Goal: Information Seeking & Learning: Find contact information

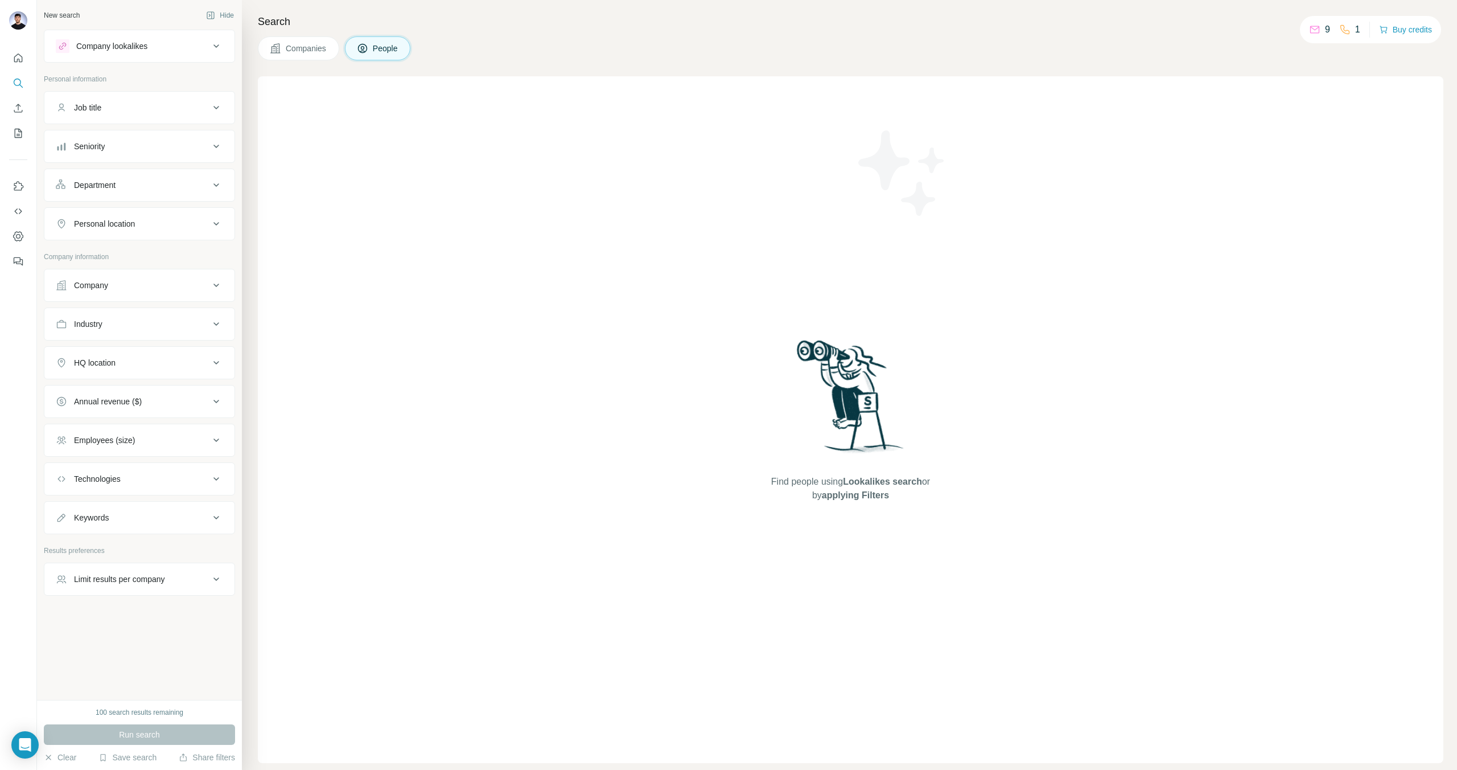
click at [142, 283] on div "Company" at bounding box center [133, 284] width 154 height 11
click at [138, 314] on input "text" at bounding box center [139, 313] width 167 height 20
paste input "**********"
type input "**********"
click at [166, 347] on div "Kalendar AI [URL]" at bounding box center [140, 344] width 162 height 31
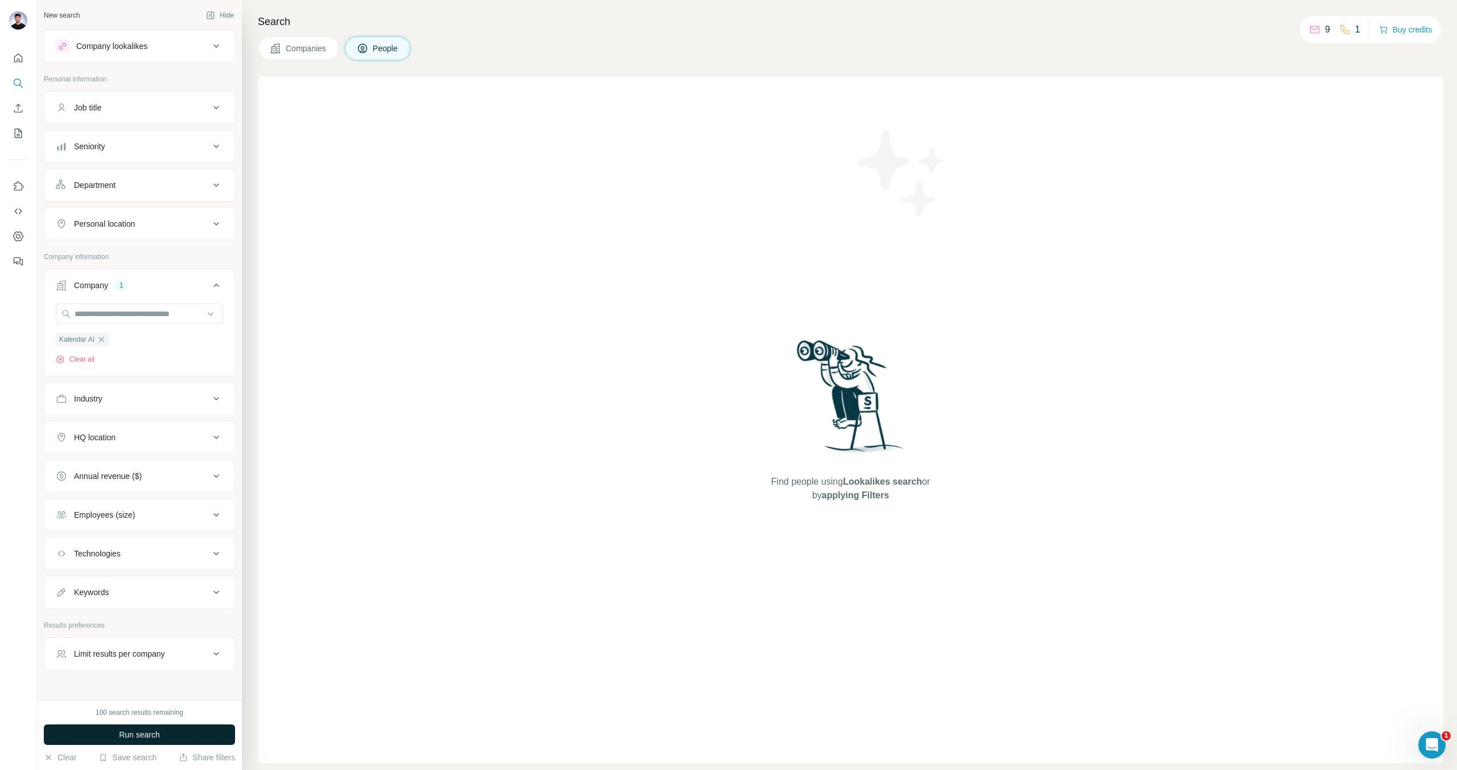
click at [159, 734] on span "Run search" at bounding box center [139, 734] width 41 height 11
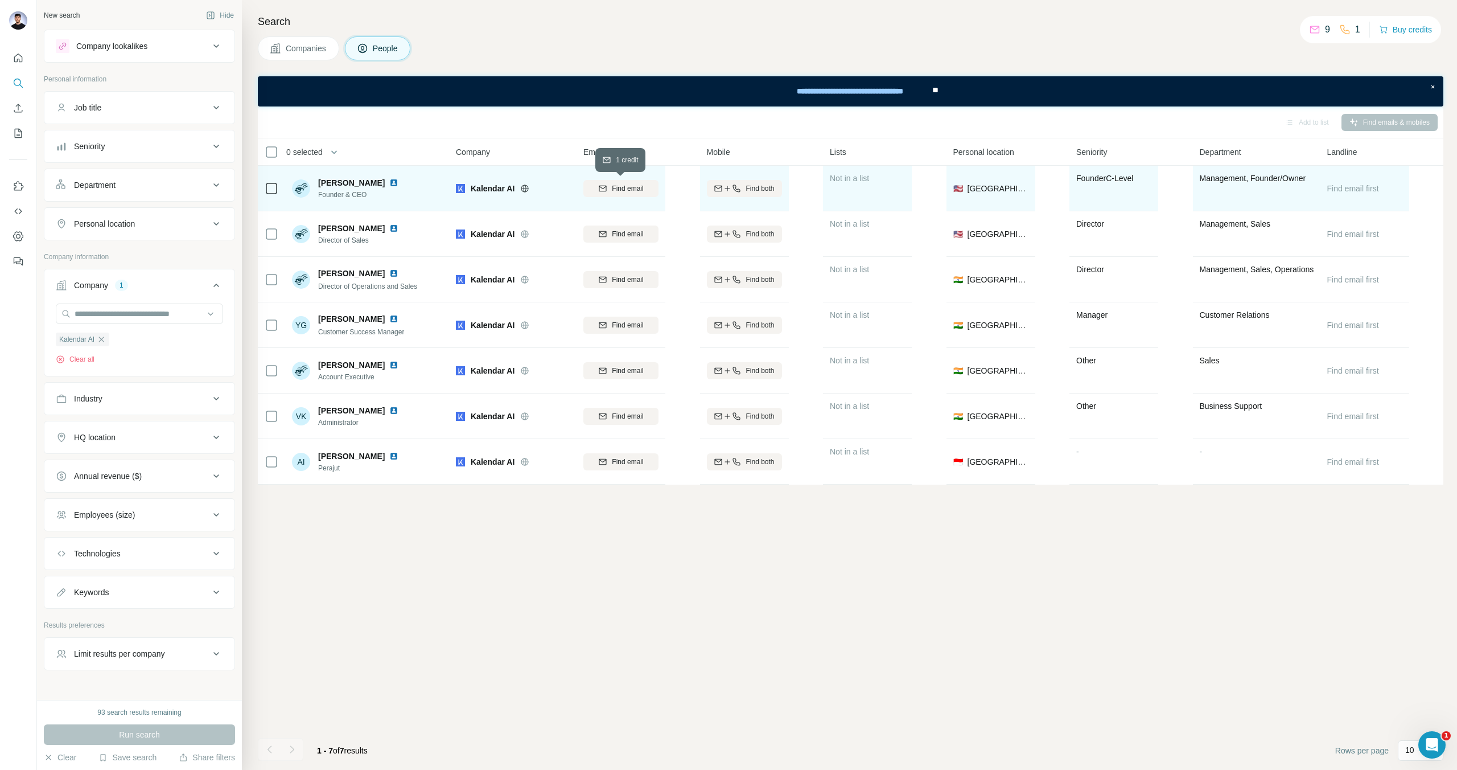
click at [638, 188] on span "Find email" at bounding box center [627, 188] width 31 height 10
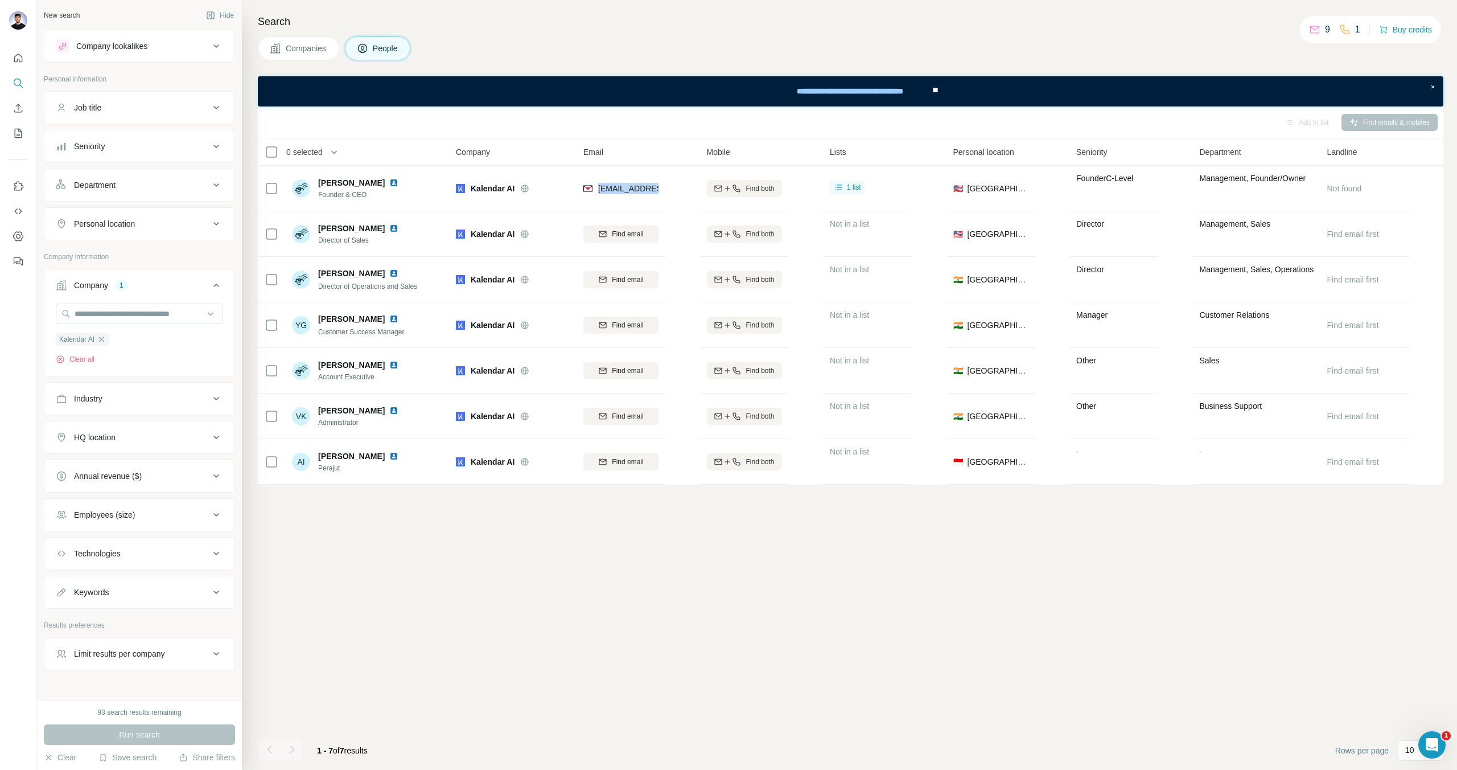
drag, startPoint x: 598, startPoint y: 190, endPoint x: 685, endPoint y: 190, distance: 87.1
click at [685, 190] on table "0 selected People Company Email Mobile Lists Personal location Seniority Depart…" at bounding box center [851, 311] width 1186 height 346
copy tr "[EMAIL_ADDRESS][DOMAIN_NAME]"
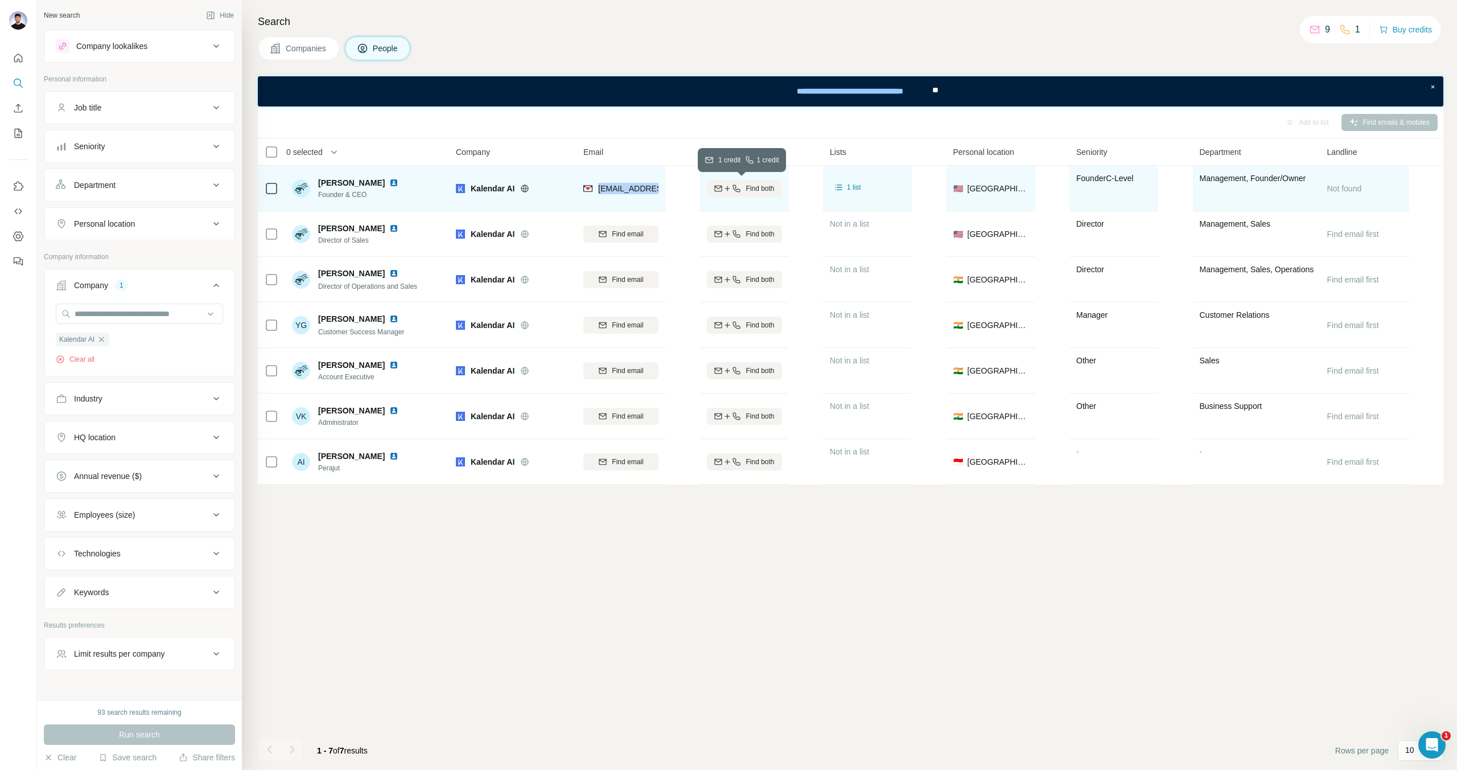
click at [759, 189] on span "Find both" at bounding box center [760, 188] width 28 height 10
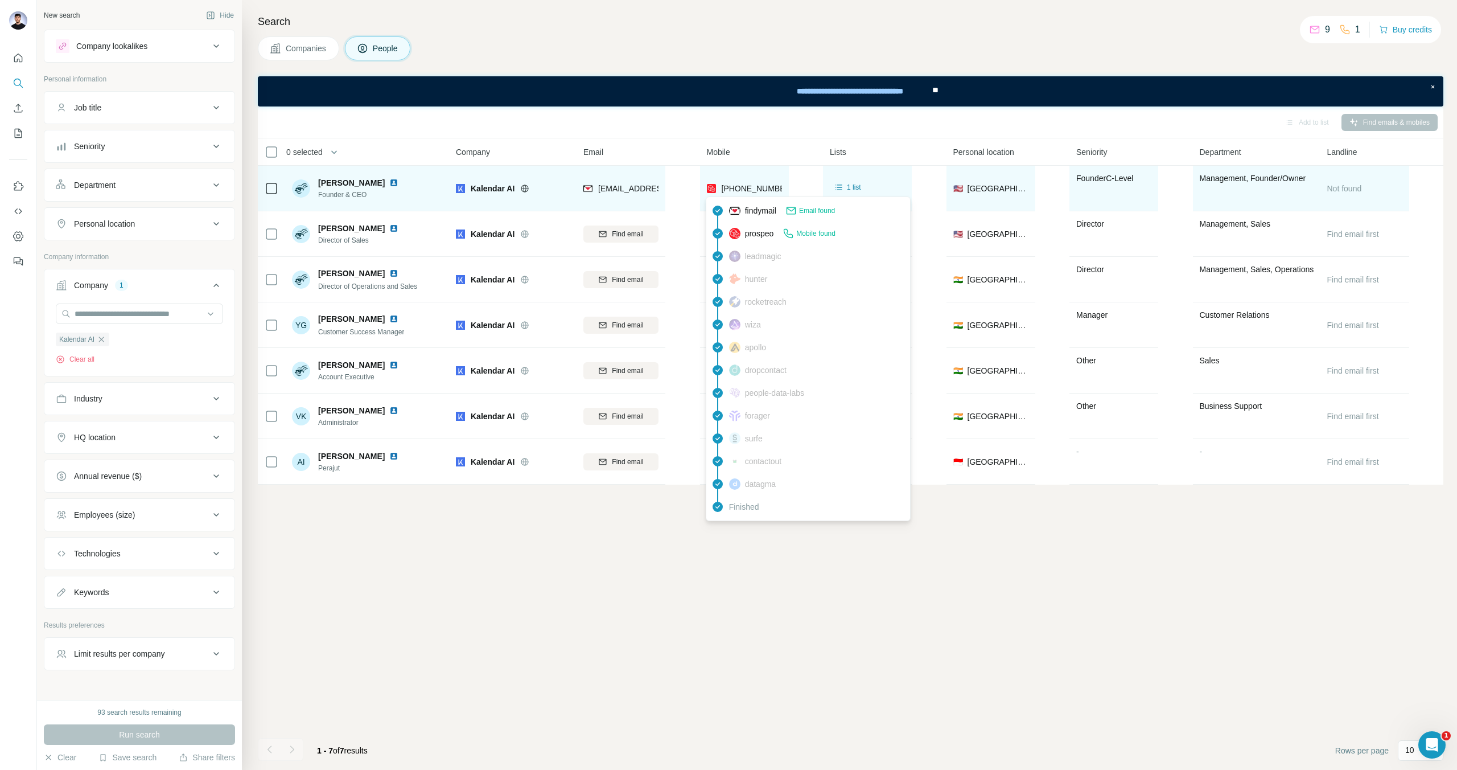
click at [740, 190] on span "[PHONE_NUMBER]" at bounding box center [758, 188] width 72 height 9
click at [741, 190] on span "[PHONE_NUMBER]" at bounding box center [758, 188] width 72 height 9
copy tr "[PHONE_NUMBER]"
